Goal: Use online tool/utility: Utilize a website feature to perform a specific function

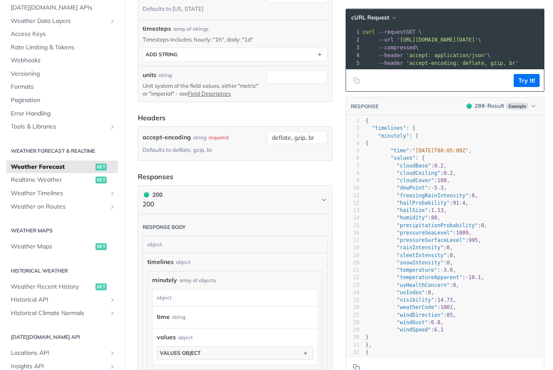
scroll to position [303, 0]
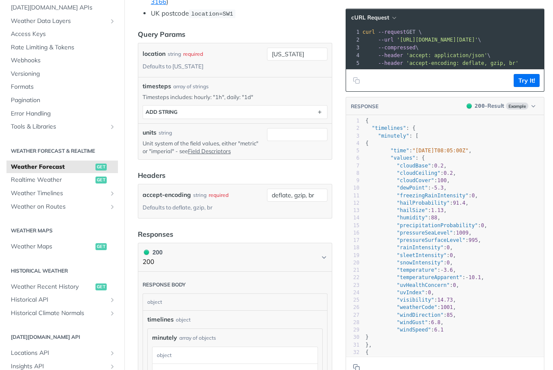
drag, startPoint x: 380, startPoint y: 140, endPoint x: 376, endPoint y: 143, distance: 5.0
click at [381, 139] on span ""minutely"" at bounding box center [393, 136] width 31 height 6
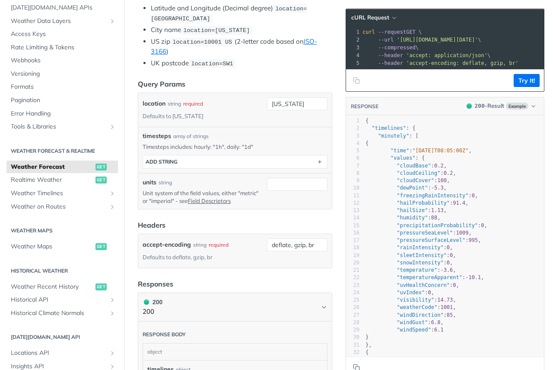
scroll to position [259, 0]
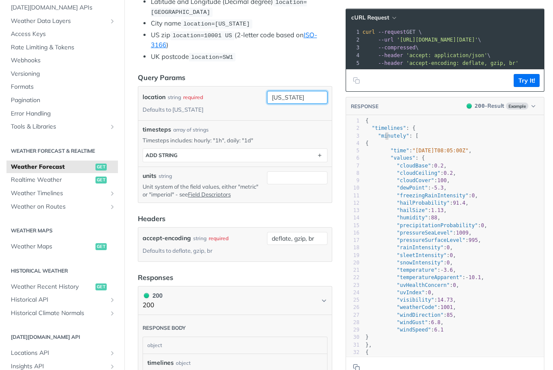
click at [296, 97] on input "[US_STATE]" at bounding box center [297, 97] width 61 height 13
click at [372, 131] on span ""timelines"" at bounding box center [389, 128] width 34 height 6
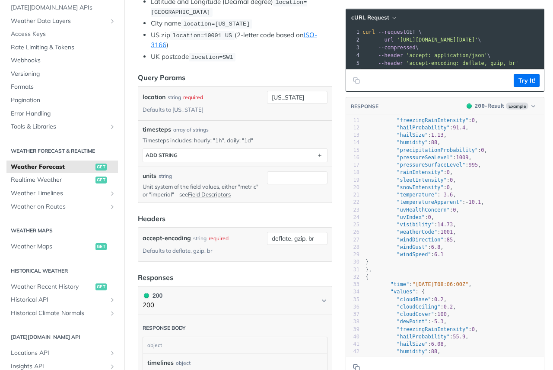
scroll to position [0, 0]
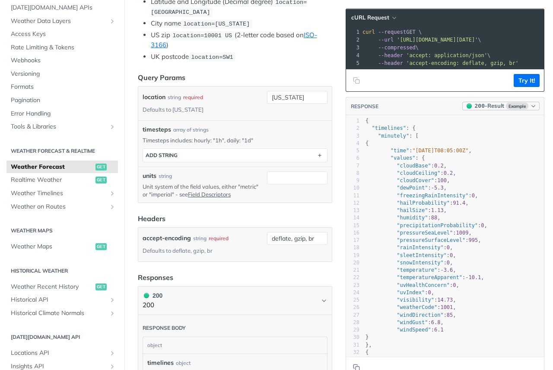
click at [531, 109] on icon "button" at bounding box center [534, 106] width 6 height 6
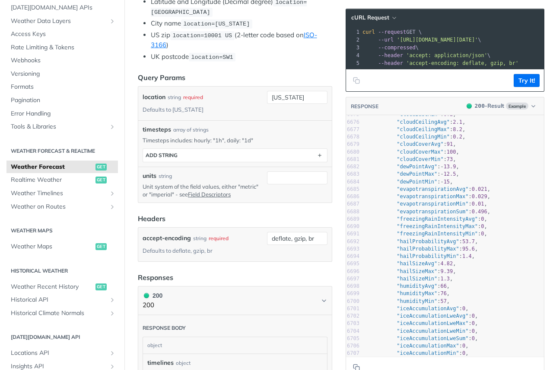
click at [193, 126] on div "array of strings" at bounding box center [190, 130] width 35 height 8
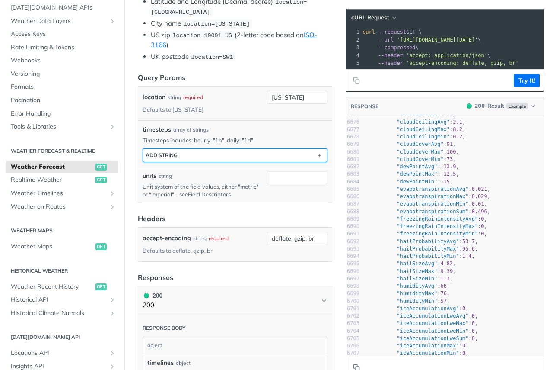
click at [164, 152] on div "ADD string" at bounding box center [162, 155] width 32 height 6
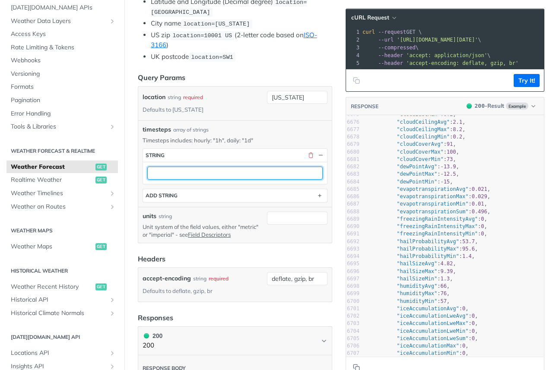
click at [174, 171] on input "text" at bounding box center [235, 172] width 176 height 13
type input "daily"
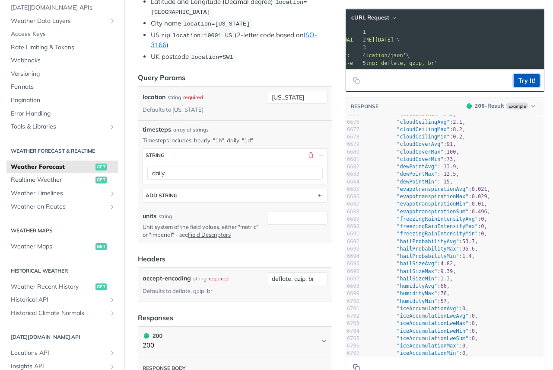
click at [515, 87] on button "Try It!" at bounding box center [527, 80] width 26 height 13
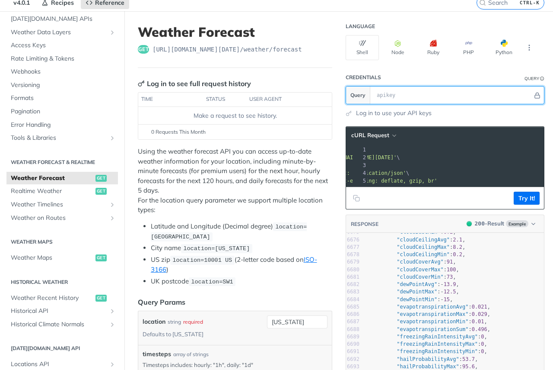
paste input "SDTL1c90UmoM75QlgIrhhgJqqjkN9xQz"
type input "SDTL1c90UmoM75QlgIrhhgJqqjkN9xQz"
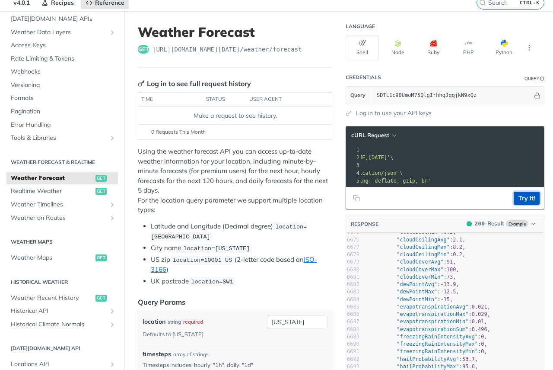
click at [525, 205] on button "Try It!" at bounding box center [527, 198] width 26 height 13
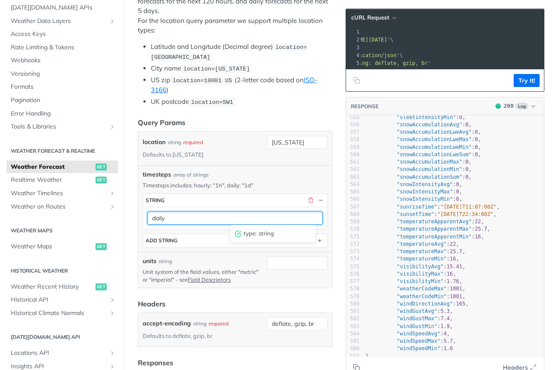
click at [222, 218] on input "daily" at bounding box center [235, 217] width 176 height 13
type input "1d"
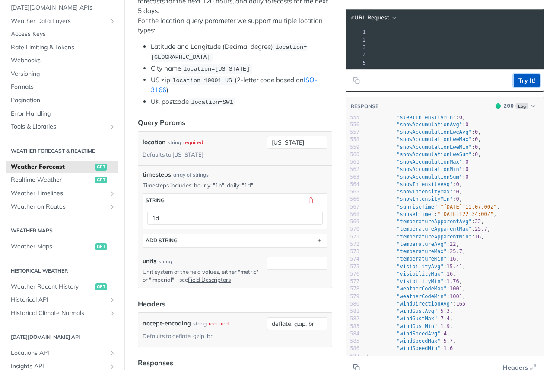
click at [514, 84] on button "Try It!" at bounding box center [527, 80] width 26 height 13
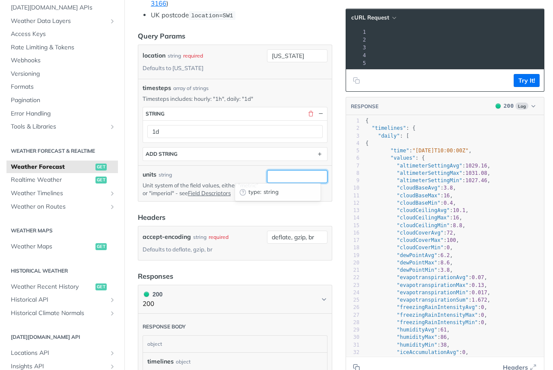
click at [285, 180] on input "units" at bounding box center [297, 176] width 61 height 13
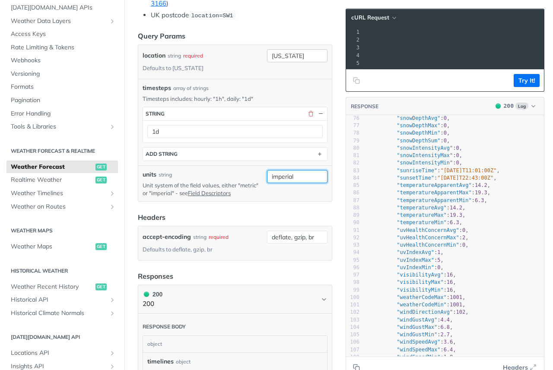
type input "imperial"
click at [300, 56] on input "[US_STATE]" at bounding box center [297, 55] width 61 height 13
type input "[GEOGRAPHIC_DATA]"
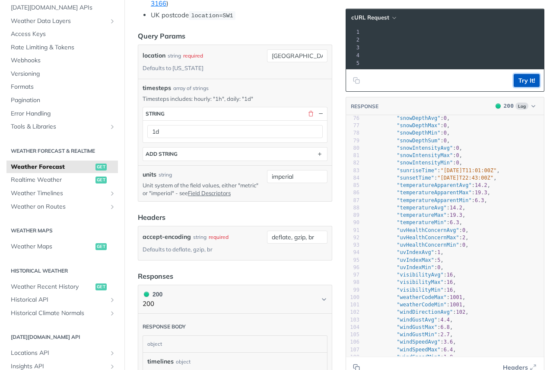
click at [516, 83] on button "Try It!" at bounding box center [527, 80] width 26 height 13
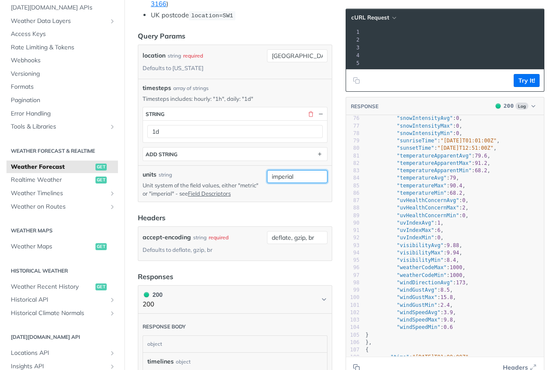
click at [279, 173] on input "imperial" at bounding box center [297, 176] width 61 height 13
click at [521, 87] on button "Try It!" at bounding box center [527, 80] width 26 height 13
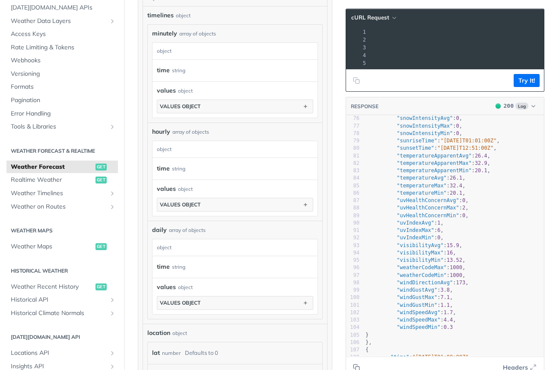
click at [74, 170] on span "Weather Forecast" at bounding box center [52, 167] width 83 height 9
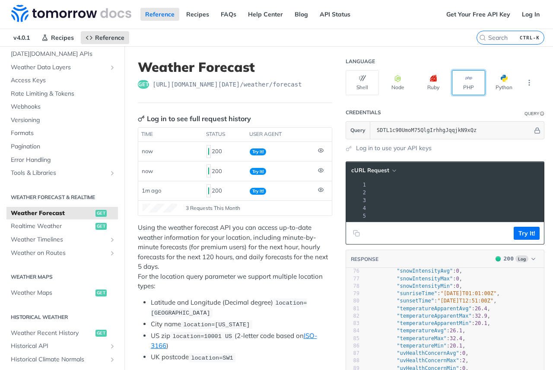
click at [466, 80] on icon "button" at bounding box center [469, 78] width 7 height 7
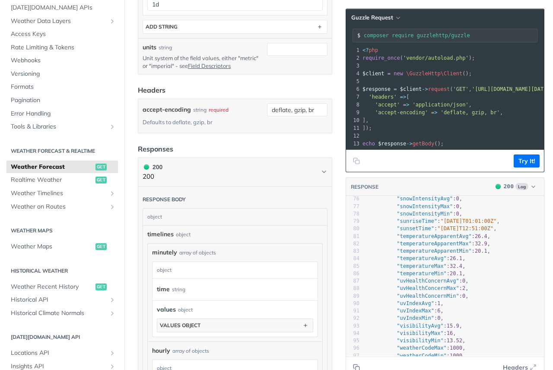
scroll to position [476, 0]
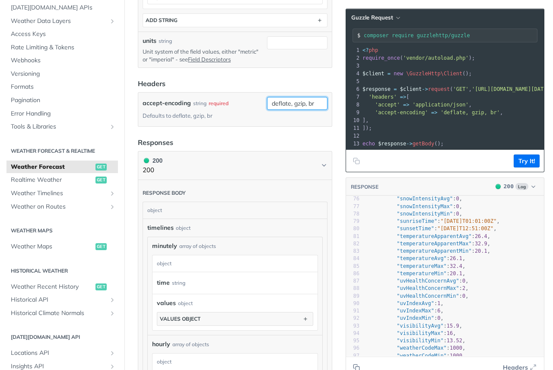
click at [312, 102] on input "deflate, gzip, br" at bounding box center [297, 103] width 61 height 13
click at [208, 130] on article "Weather Forecast get [URL][DOMAIN_NAME][DATE] /weather/forecast Log in to see f…" at bounding box center [235, 187] width 221 height 1233
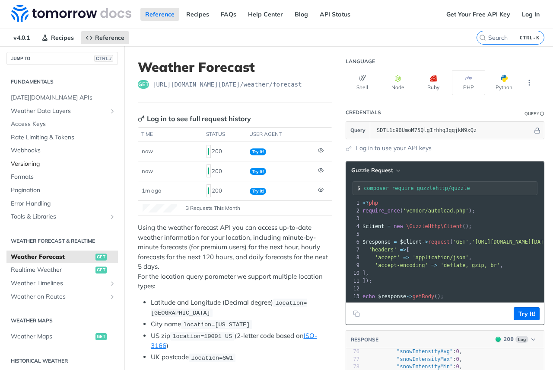
scroll to position [0, 0]
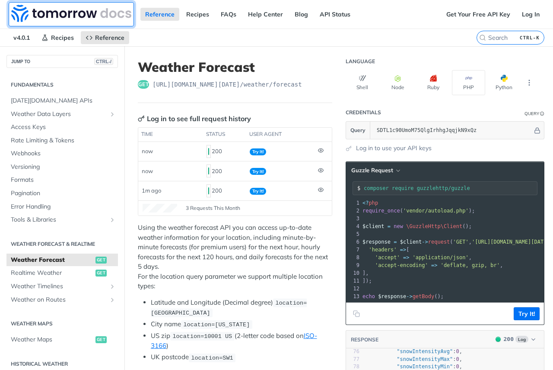
click at [57, 14] on img at bounding box center [71, 13] width 120 height 17
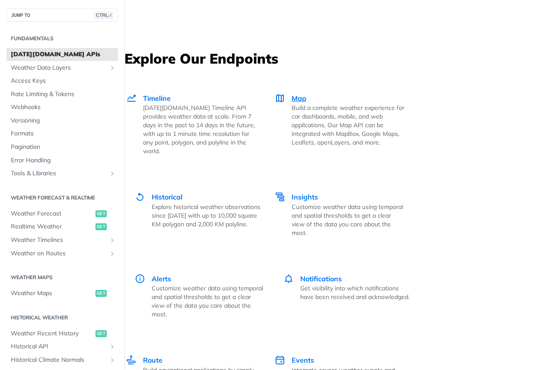
scroll to position [1557, 0]
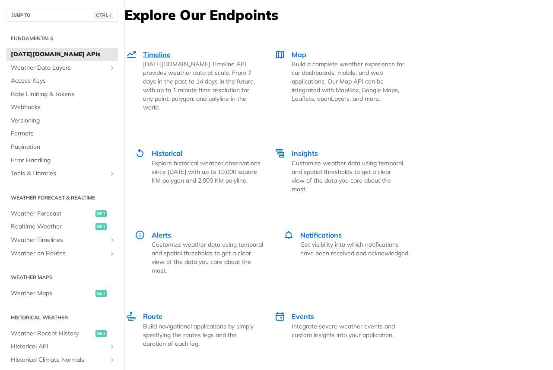
click at [157, 57] on span "Timeline" at bounding box center [157, 54] width 28 height 9
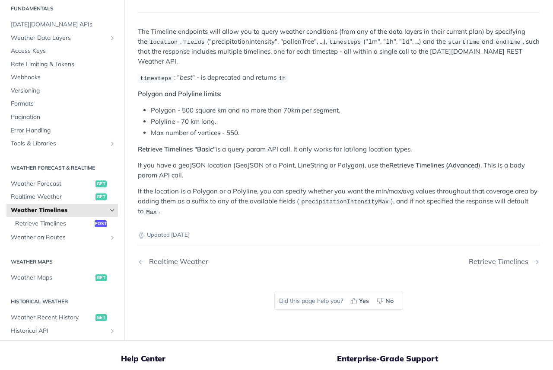
scroll to position [86, 0]
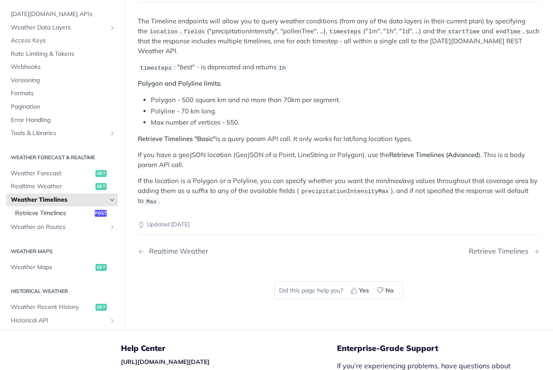
click at [51, 211] on span "Retrieve Timelines" at bounding box center [53, 213] width 77 height 9
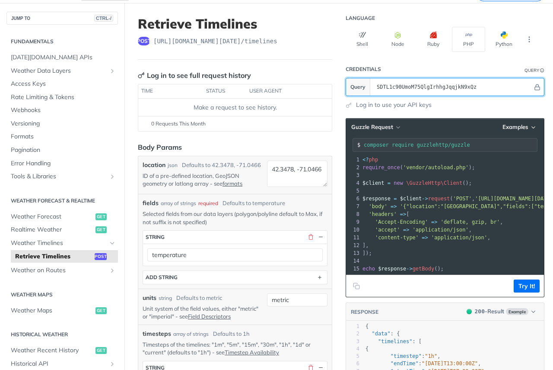
click at [470, 86] on input "SDTL1c90UmoM75QlgIrhhgJqqjkN9xQz" at bounding box center [453, 86] width 160 height 17
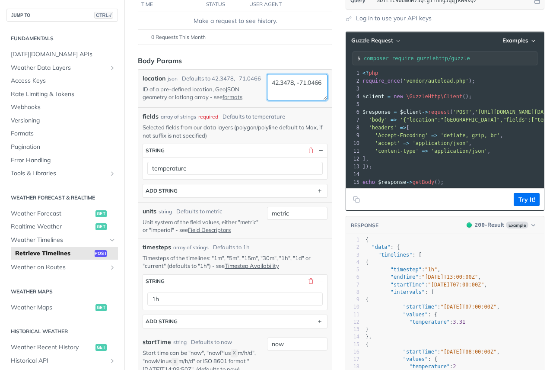
drag, startPoint x: 301, startPoint y: 94, endPoint x: 269, endPoint y: 55, distance: 50.4
click at [259, 69] on div "location json Defaults to 42.3478, -71.0466 ID of a pre-defined location, GeoJS…" at bounding box center [235, 345] width 195 height 552
click at [276, 83] on textarea "karachi" at bounding box center [297, 87] width 61 height 26
type textarea "[GEOGRAPHIC_DATA]"
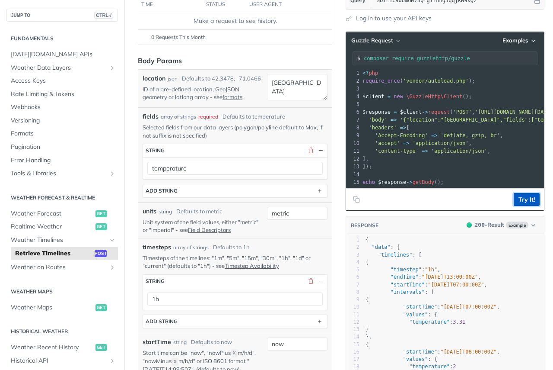
click at [514, 206] on button "Try It!" at bounding box center [527, 199] width 26 height 13
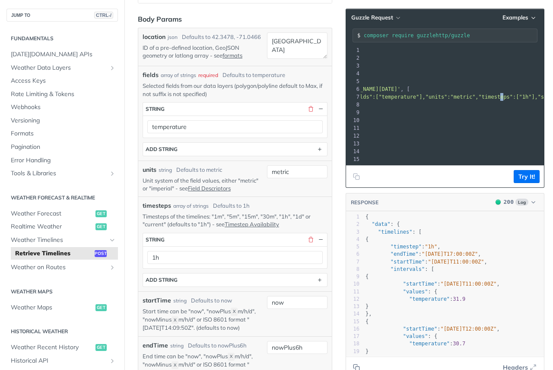
click at [471, 96] on span "'{"location":"islamabad","fields":["temperature"],"units":"metric","timesteps":…" at bounding box center [485, 97] width 481 height 6
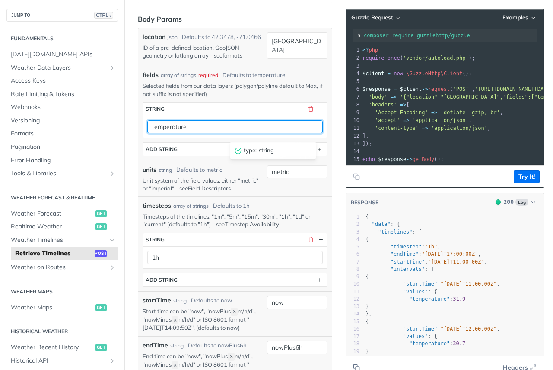
click at [189, 133] on input "temperature" at bounding box center [235, 126] width 176 height 13
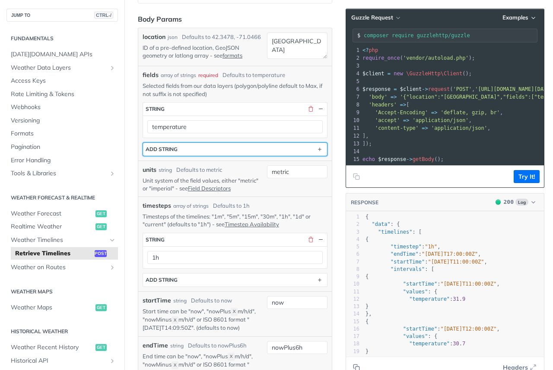
click at [212, 155] on button "ADD string" at bounding box center [235, 149] width 184 height 13
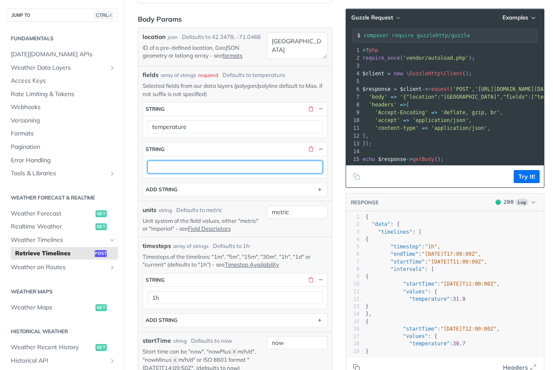
click at [173, 173] on input "text" at bounding box center [235, 166] width 176 height 13
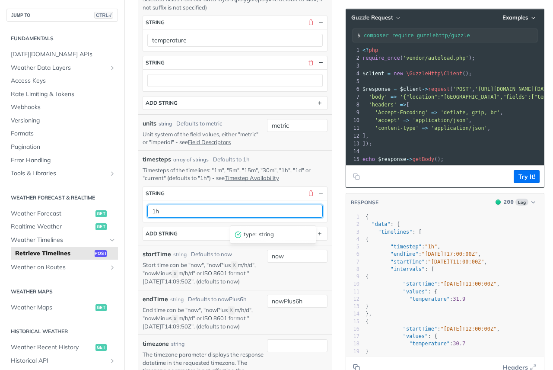
drag, startPoint x: 167, startPoint y: 215, endPoint x: 157, endPoint y: 216, distance: 10.0
click at [157, 216] on input "1h" at bounding box center [235, 211] width 176 height 13
type input "1d"
click at [307, 67] on button "button" at bounding box center [311, 63] width 8 height 8
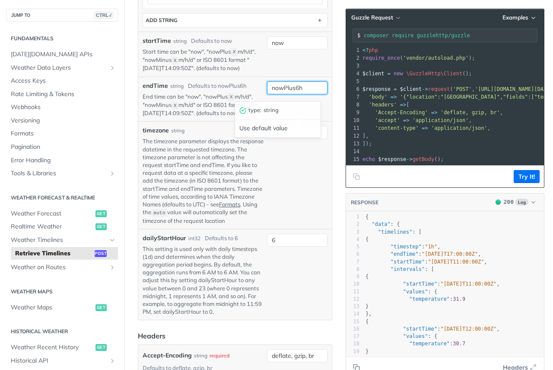
click at [290, 92] on input "nowPlus6h" at bounding box center [297, 87] width 61 height 13
click at [298, 93] on input "nowPlus14h" at bounding box center [297, 87] width 61 height 13
type input "nowPlus14d"
click at [328, 91] on article "Retrieve Timelines post https://api.tomorrow.io/v4 /timelines Log in to see ful…" at bounding box center [235, 220] width 221 height 1212
click at [514, 182] on button "Try It!" at bounding box center [527, 176] width 26 height 13
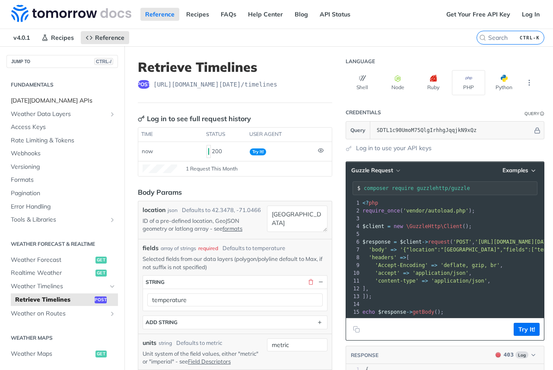
click at [28, 102] on span "[DATE][DOMAIN_NAME] APIs" at bounding box center [63, 100] width 105 height 9
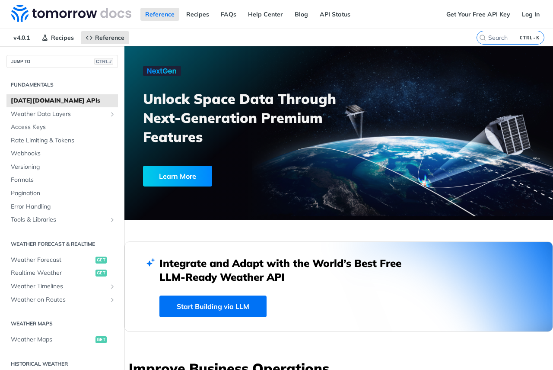
click at [177, 172] on div "Learn More" at bounding box center [177, 176] width 69 height 21
